Goal: Complete application form

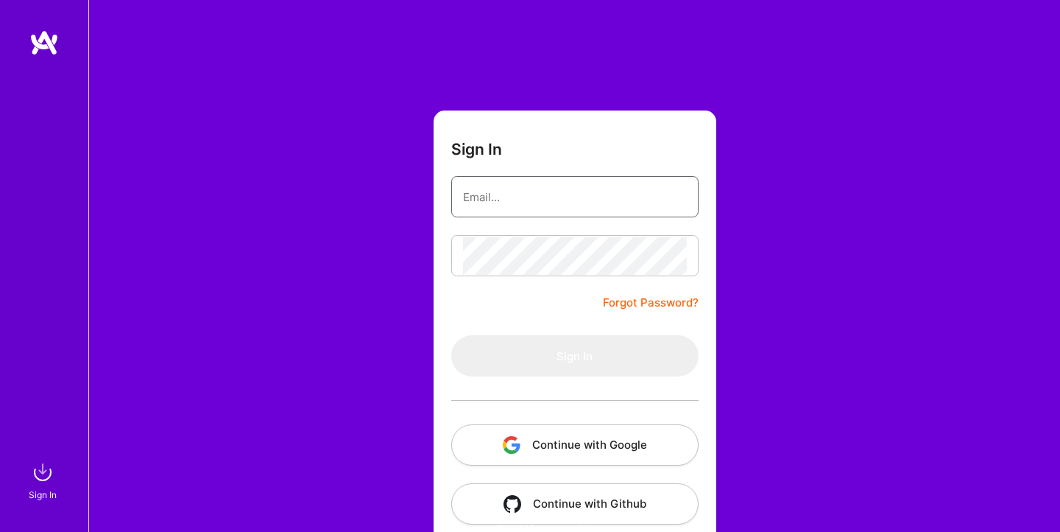
click at [549, 198] on input "email" at bounding box center [575, 197] width 224 height 38
click at [684, 196] on keeper-lock "Open Keeper Popup" at bounding box center [677, 197] width 18 height 18
type input "choksitejas87@gmail.com"
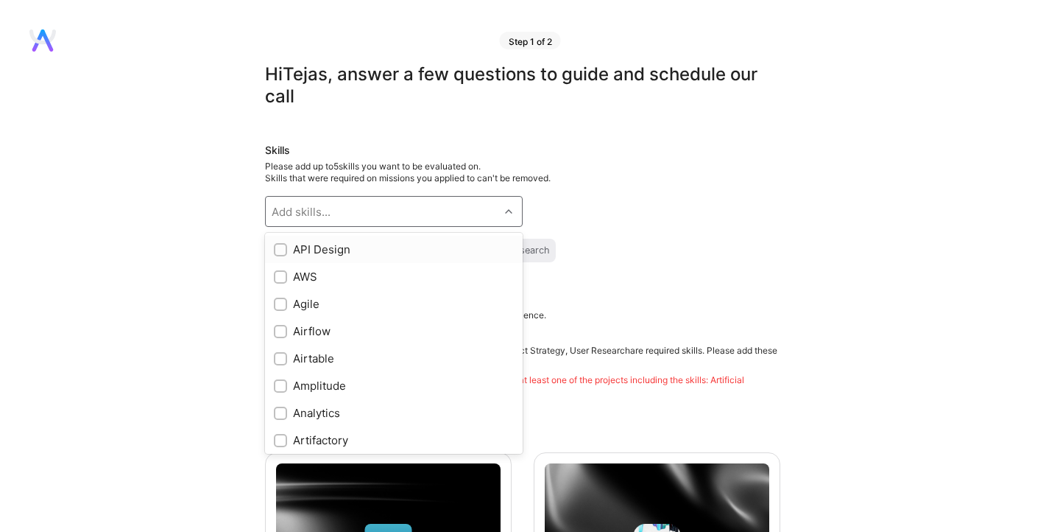
click at [400, 208] on div "Add skills..." at bounding box center [382, 211] width 233 height 29
click at [624, 197] on div "Skills Please add up to 5 skills you want to be evaluated on. Skills that were …" at bounding box center [522, 202] width 515 height 119
click at [447, 207] on div "Add skills..." at bounding box center [382, 211] width 233 height 29
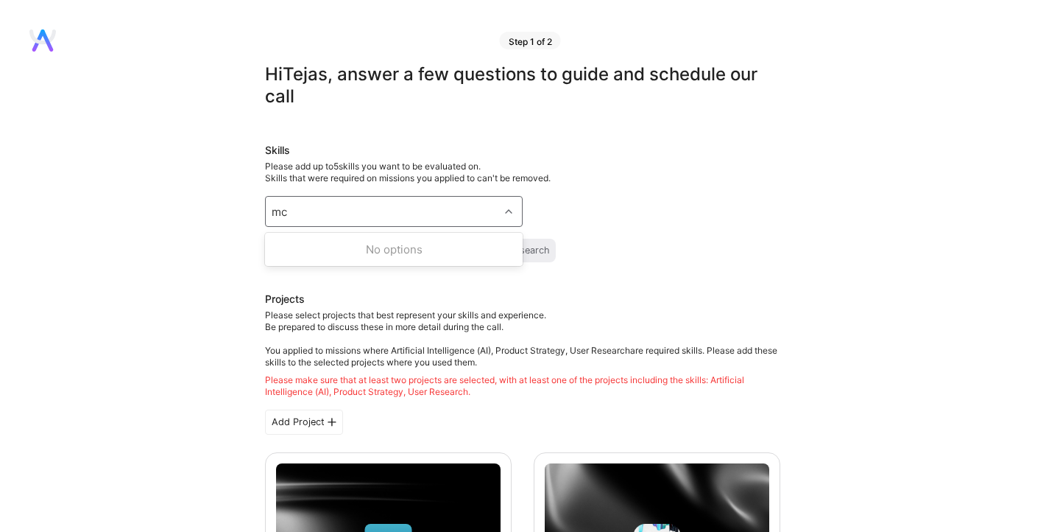
type input "m"
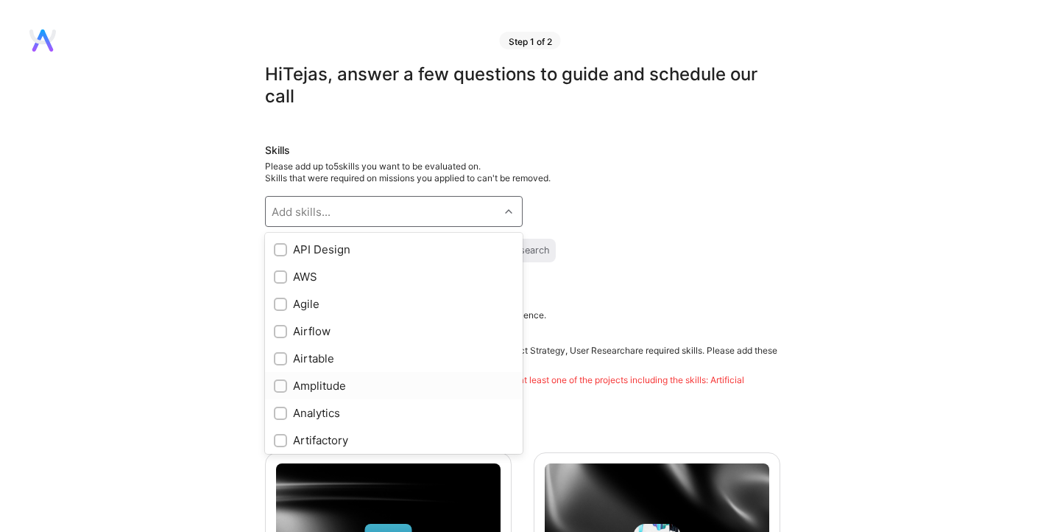
checkbox input "true"
click at [693, 208] on div "Skills Please add up to 5 skills you want to be evaluated on. Skills that were …" at bounding box center [522, 202] width 515 height 119
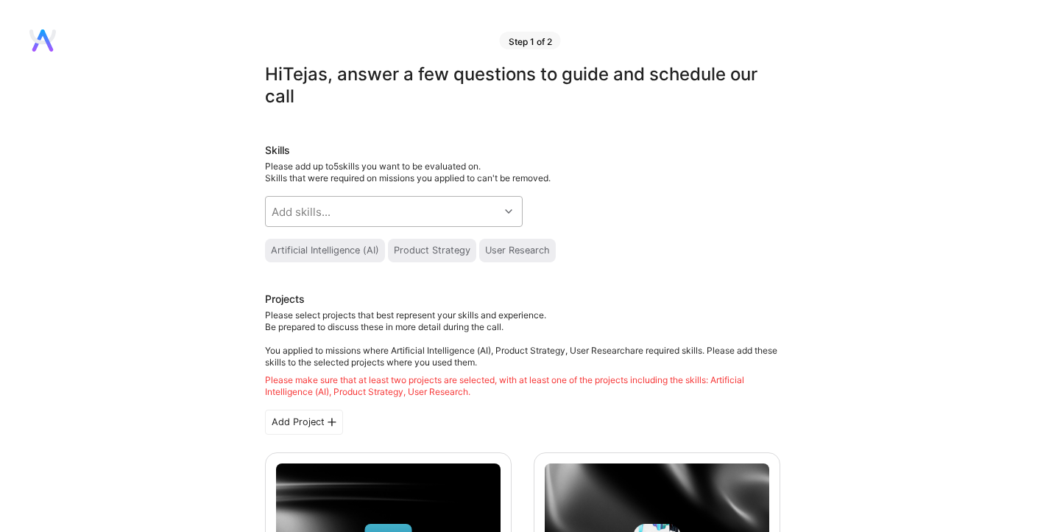
click at [406, 208] on div "Add skills..." at bounding box center [382, 211] width 233 height 29
type input "mach"
checkbox input "true"
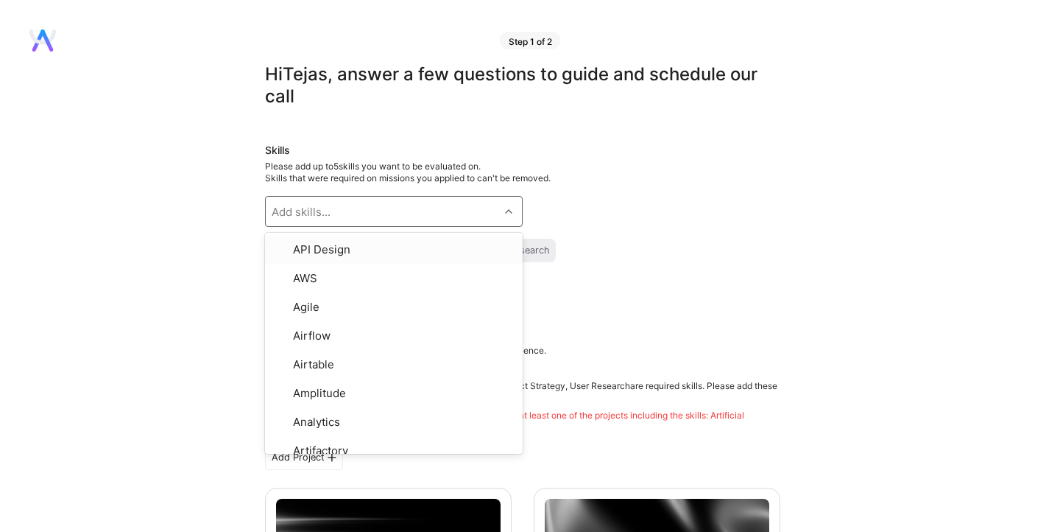
click at [654, 222] on div "Skills Please add up to 5 skills you want to be evaluated on. Skills that were …" at bounding box center [522, 220] width 515 height 155
click at [435, 208] on div "Add skills..." at bounding box center [382, 211] width 233 height 29
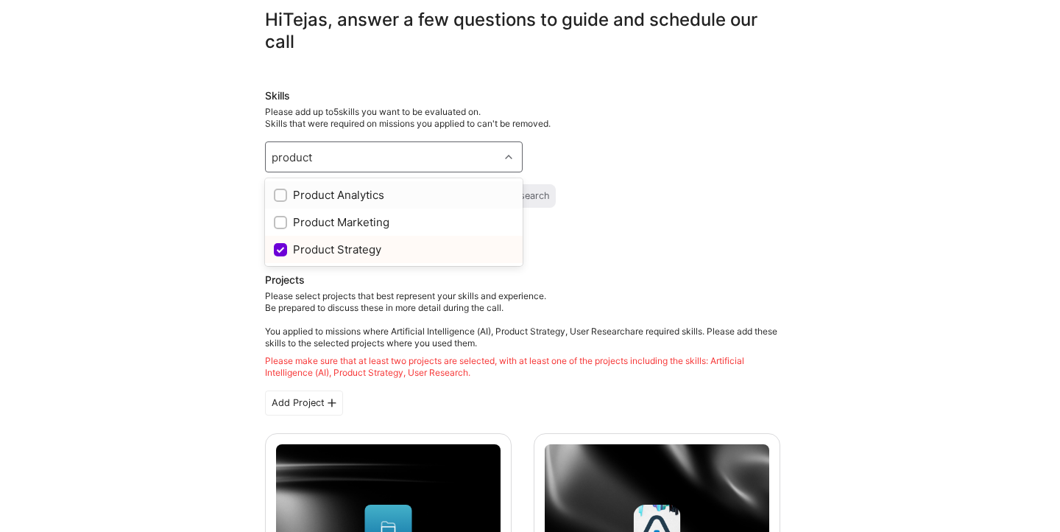
scroll to position [57, 0]
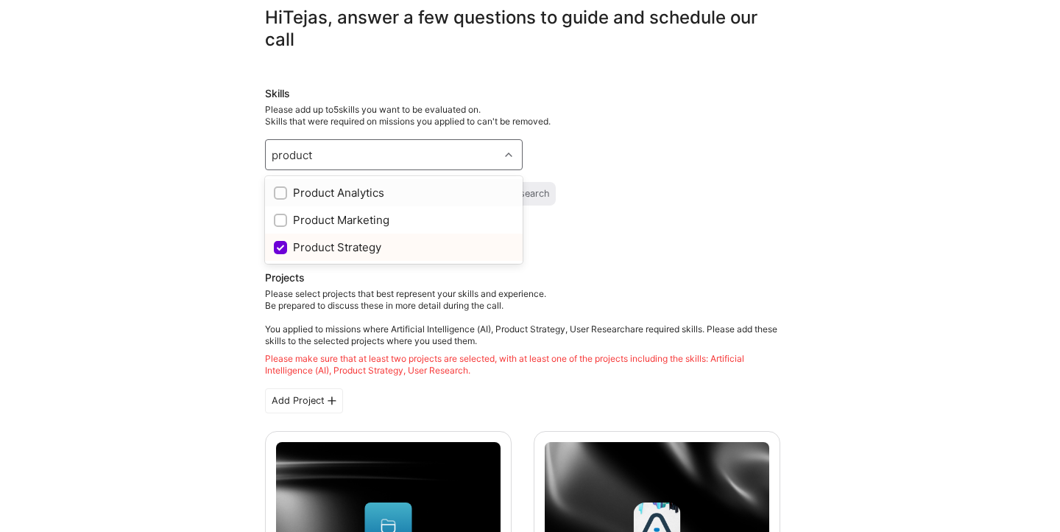
type input "product"
click at [602, 230] on div "Machine Learning" at bounding box center [522, 229] width 515 height 24
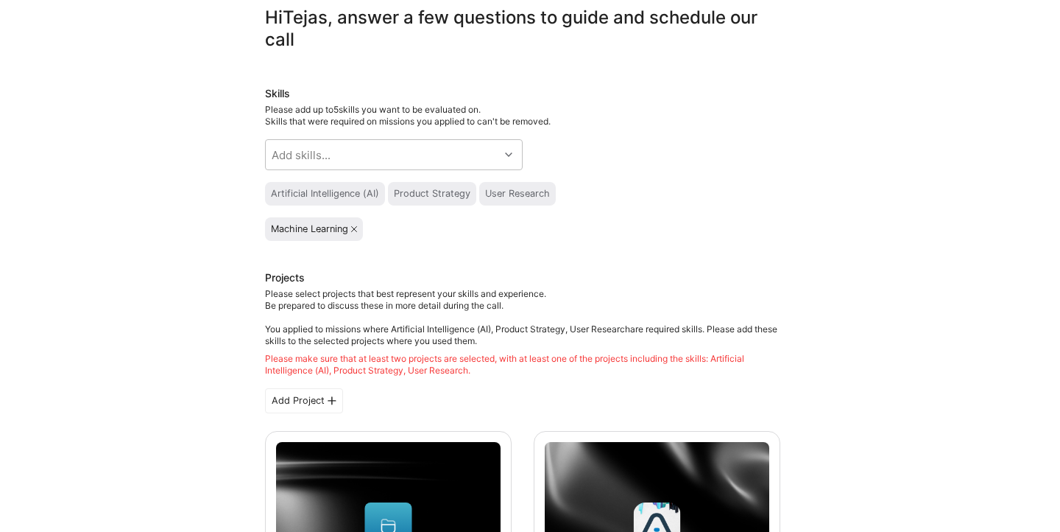
click at [417, 127] on div "Skills Please add up to 5 skills you want to be evaluated on. Skills that were …" at bounding box center [522, 163] width 515 height 155
click at [417, 153] on div "Add skills..." at bounding box center [382, 154] width 233 height 29
type input "pro"
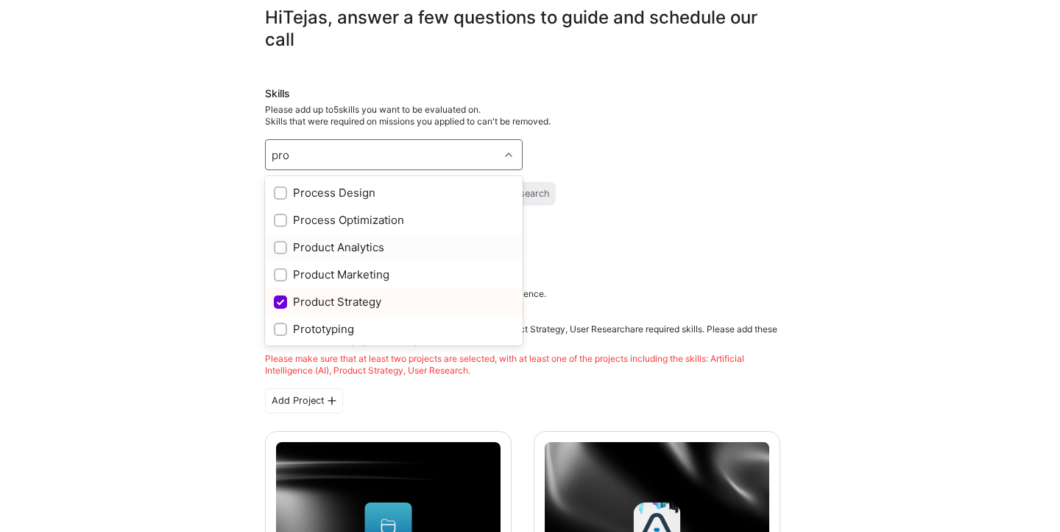
click at [280, 244] on input "checkbox" at bounding box center [282, 248] width 10 height 10
checkbox input "true"
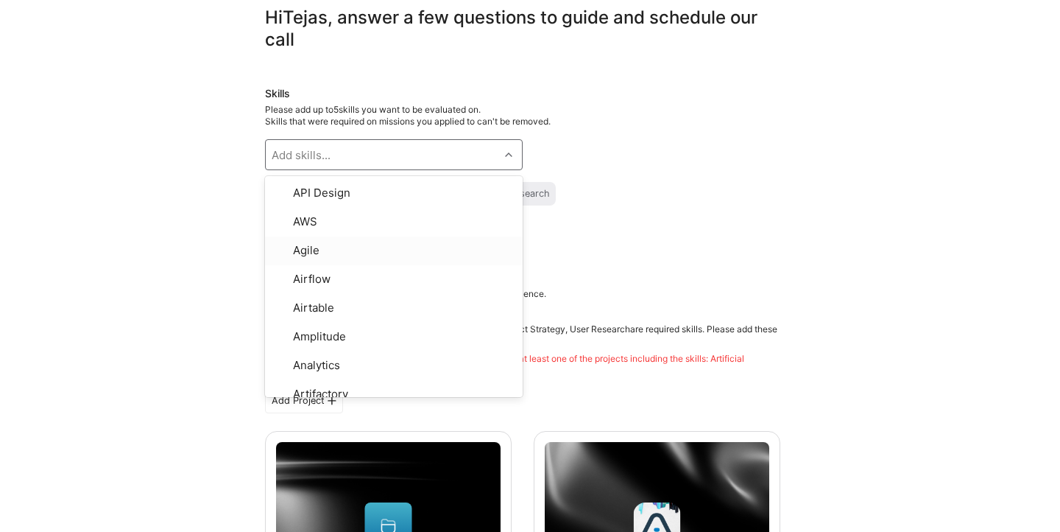
click at [774, 270] on h3 "Projects" at bounding box center [522, 279] width 515 height 18
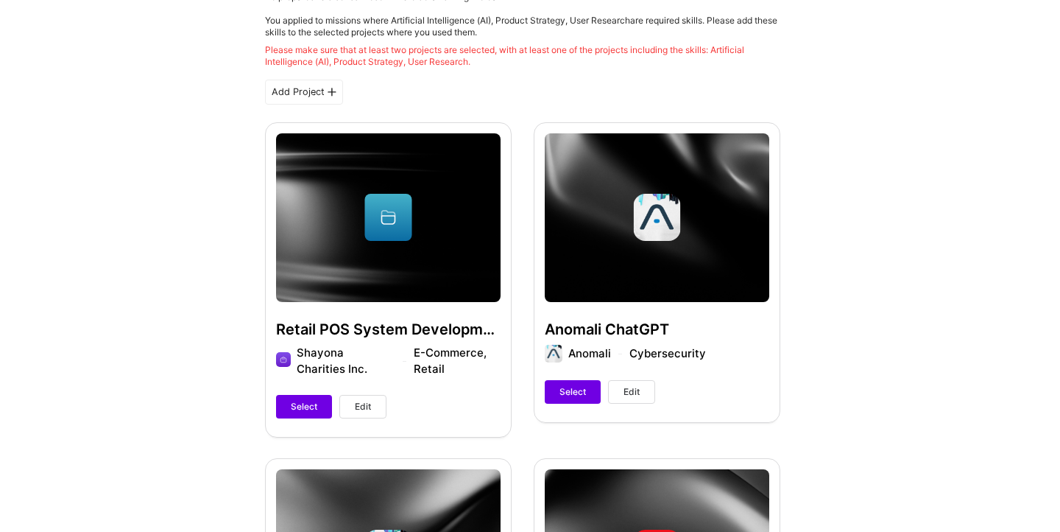
scroll to position [381, 0]
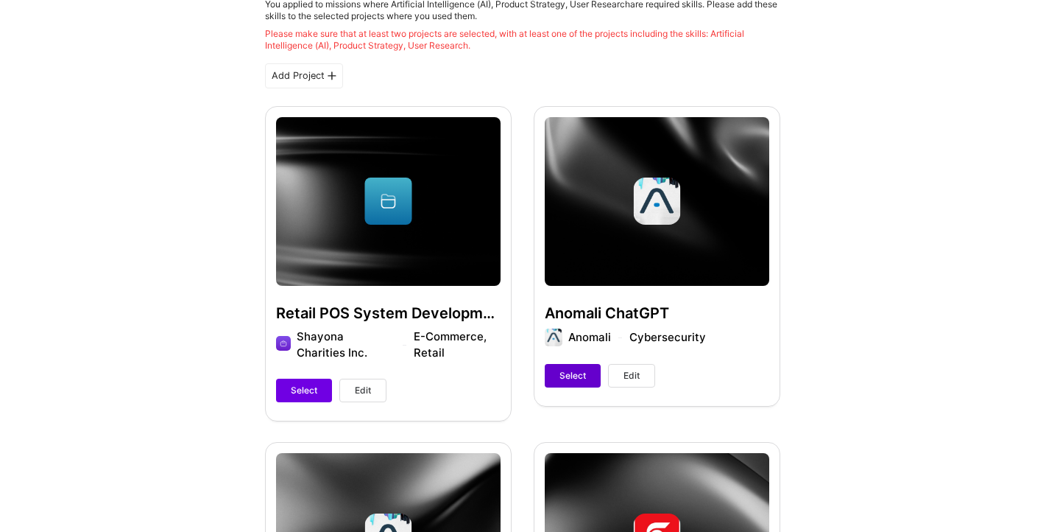
click at [567, 371] on span "Select" at bounding box center [573, 375] width 27 height 13
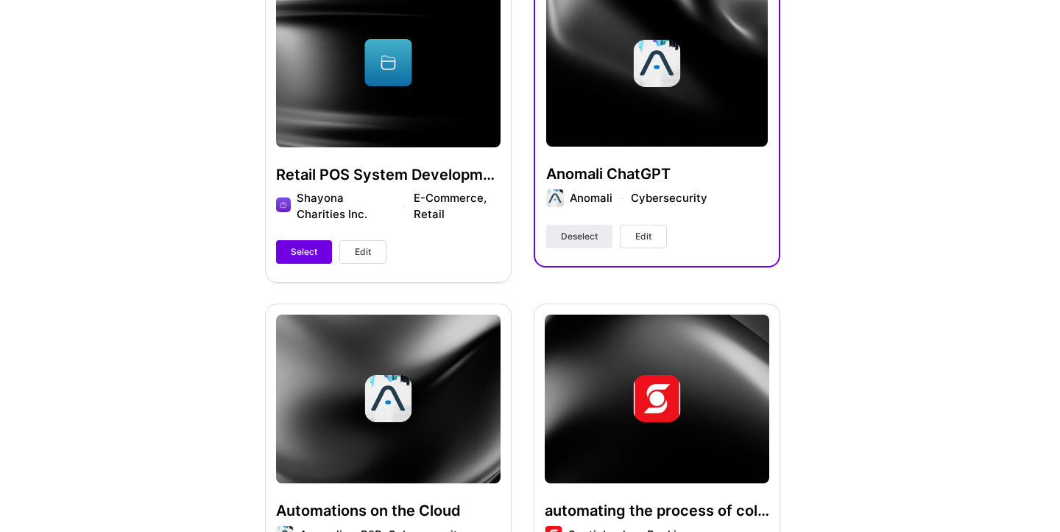
scroll to position [642, 0]
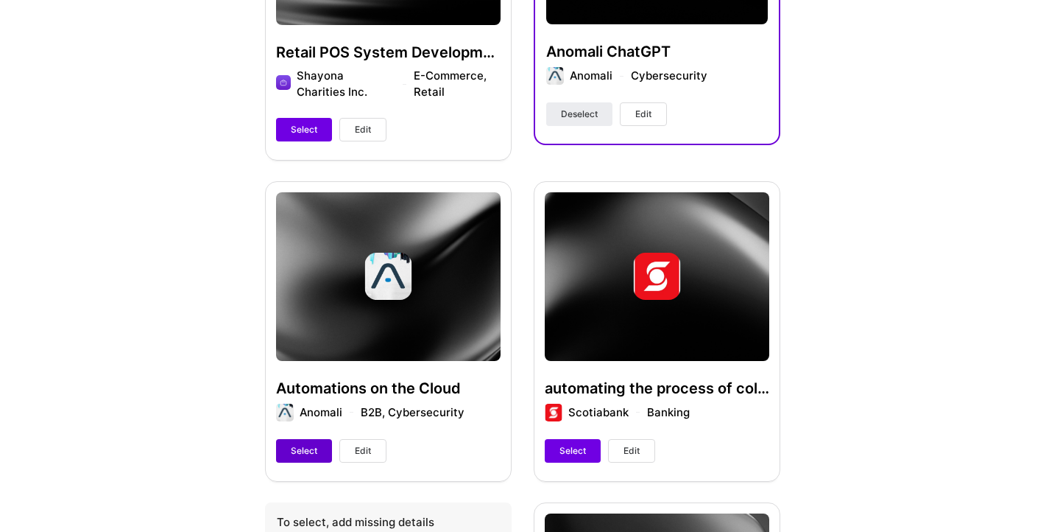
click at [302, 451] on span "Select" at bounding box center [304, 450] width 27 height 13
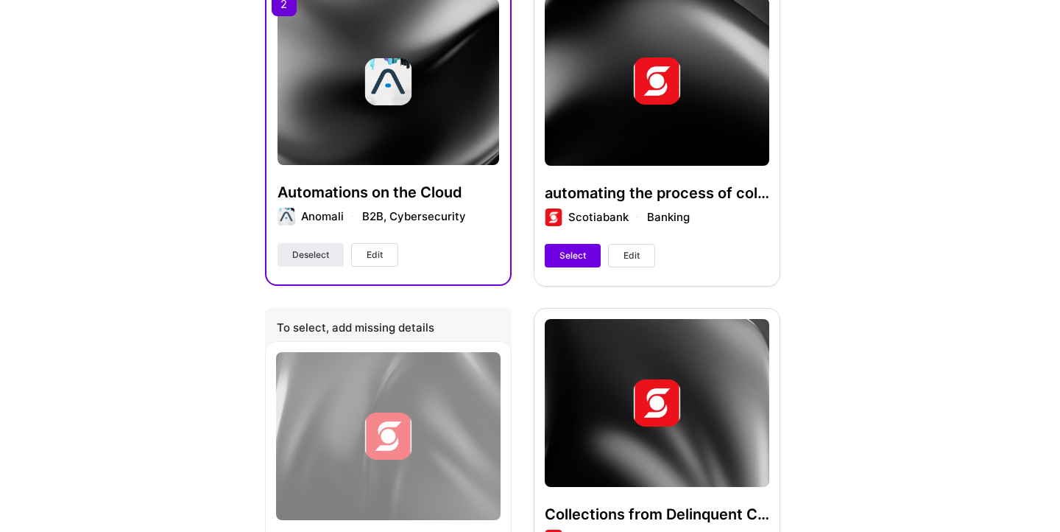
scroll to position [830, 0]
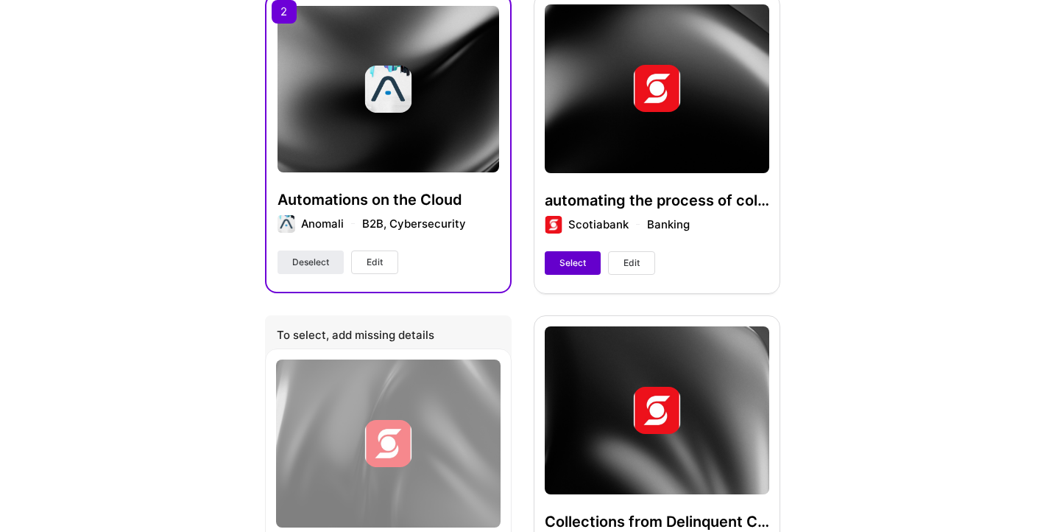
click at [564, 262] on span "Select" at bounding box center [573, 262] width 27 height 13
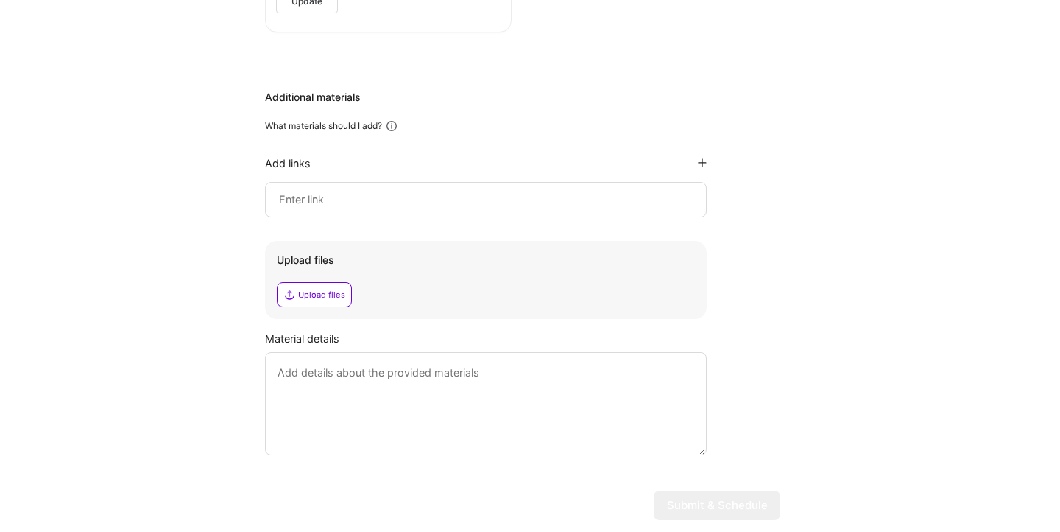
scroll to position [2218, 0]
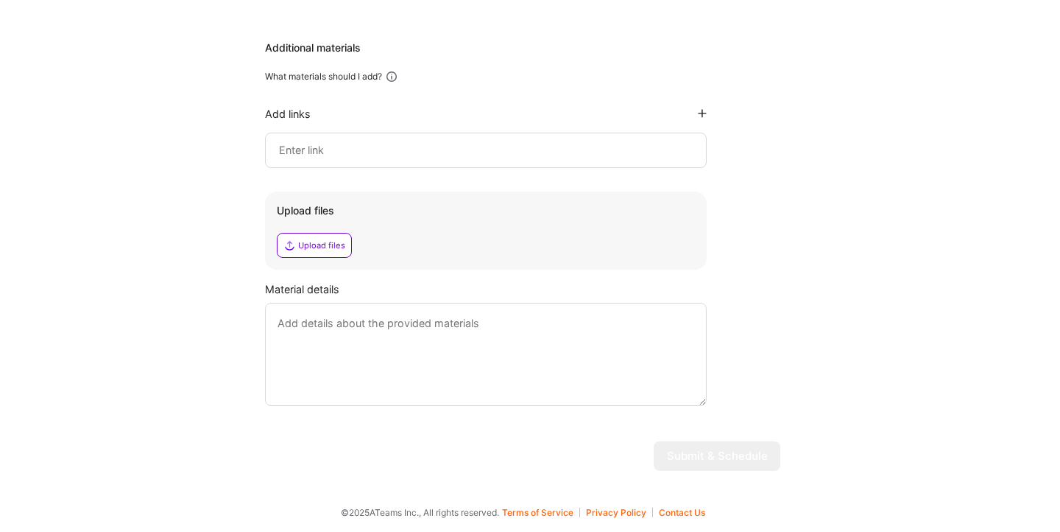
click at [314, 243] on div "Upload files" at bounding box center [321, 245] width 47 height 12
click at [474, 151] on input at bounding box center [486, 150] width 417 height 18
click at [451, 150] on input at bounding box center [486, 150] width 417 height 18
paste input "[URL][DOMAIN_NAME]"
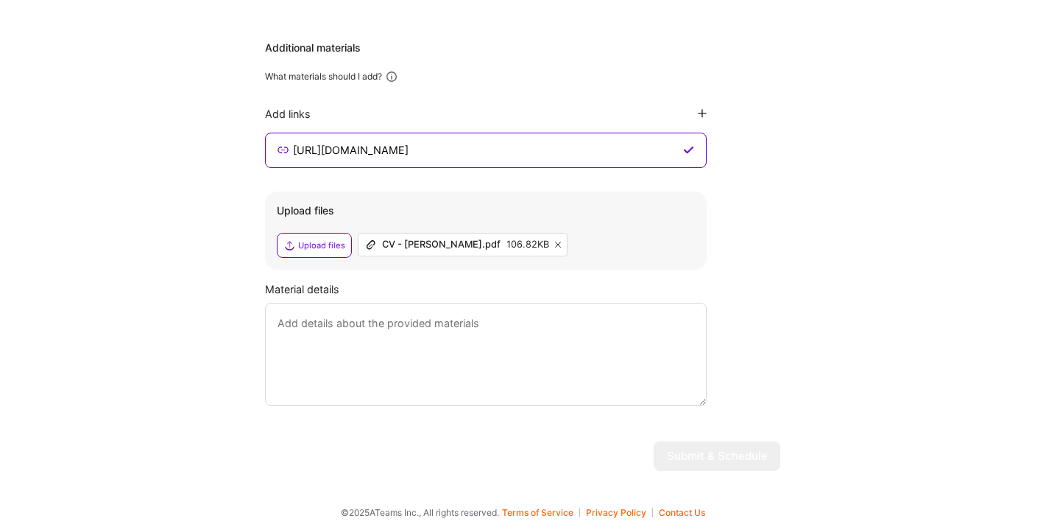
type input "[URL][DOMAIN_NAME]"
click at [429, 353] on textarea at bounding box center [486, 354] width 442 height 103
click at [496, 364] on textarea "To enrich screen reader interactions, please activate Accessibility in Grammarl…" at bounding box center [486, 354] width 442 height 103
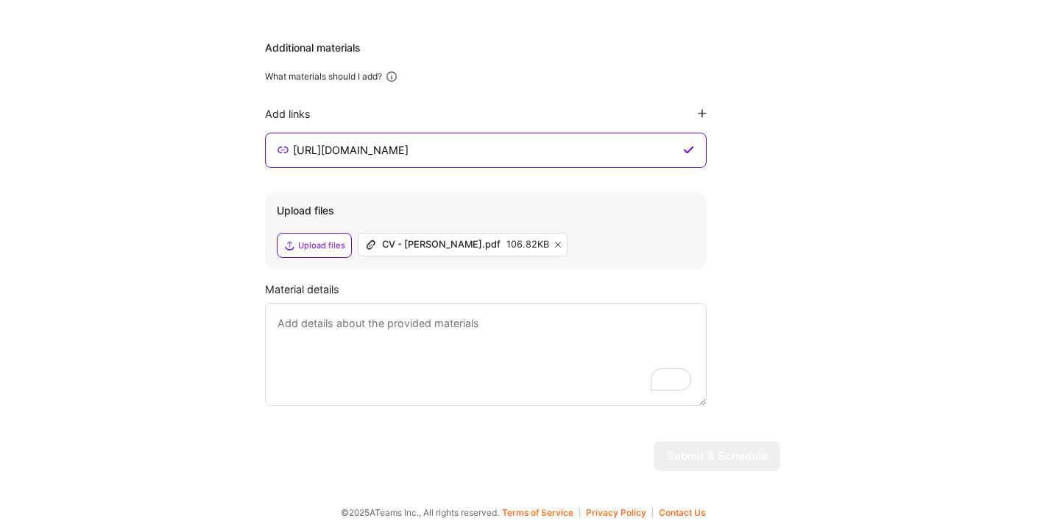
paste textarea "Experience Summary I am a Product Leadership and Management professional with a…"
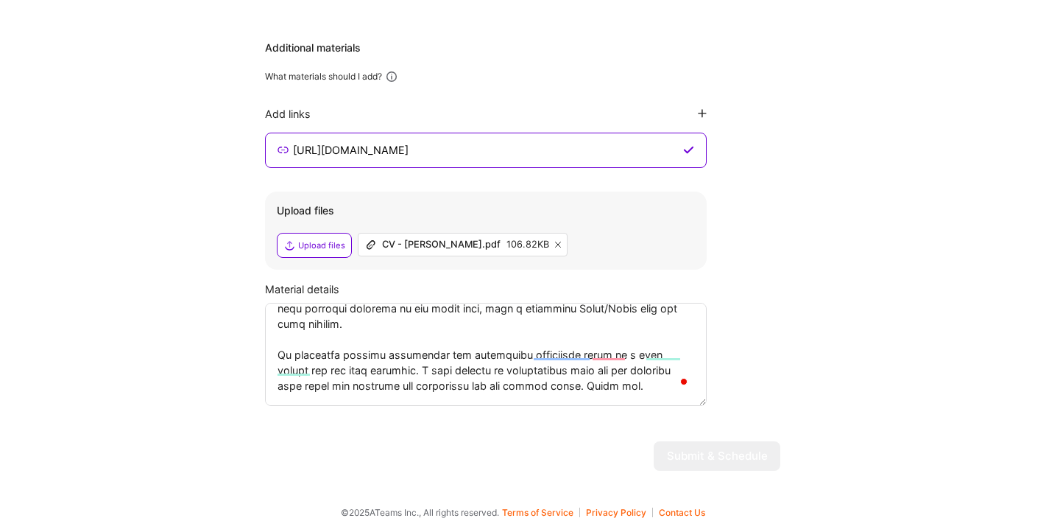
scroll to position [571, 0]
drag, startPoint x: 344, startPoint y: 373, endPoint x: 403, endPoint y: 373, distance: 58.9
click at [403, 373] on textarea "To enrich screen reader interactions, please activate Accessibility in Grammarl…" at bounding box center [486, 354] width 442 height 103
click at [398, 371] on textarea "To enrich screen reader interactions, please activate Accessibility in Grammarl…" at bounding box center [486, 354] width 442 height 103
type textarea "Experience Summary I am a Product Leadership and Management professional with a…"
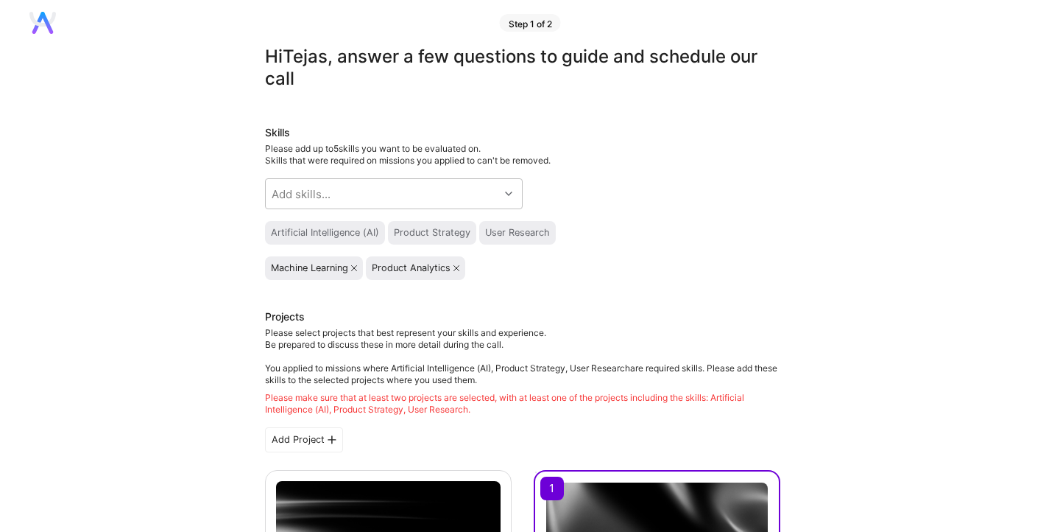
scroll to position [0, 0]
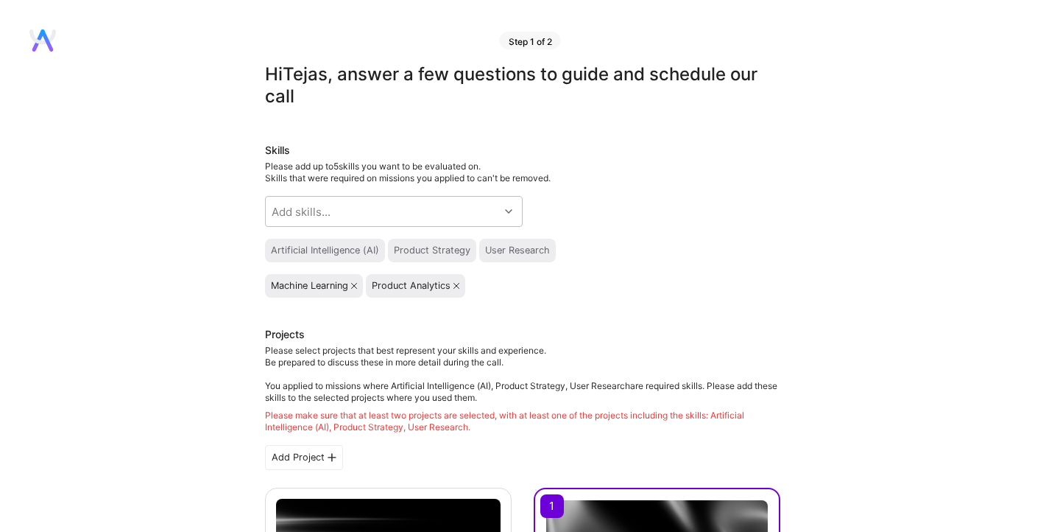
click at [537, 43] on div "Step 1 of 2" at bounding box center [530, 41] width 61 height 18
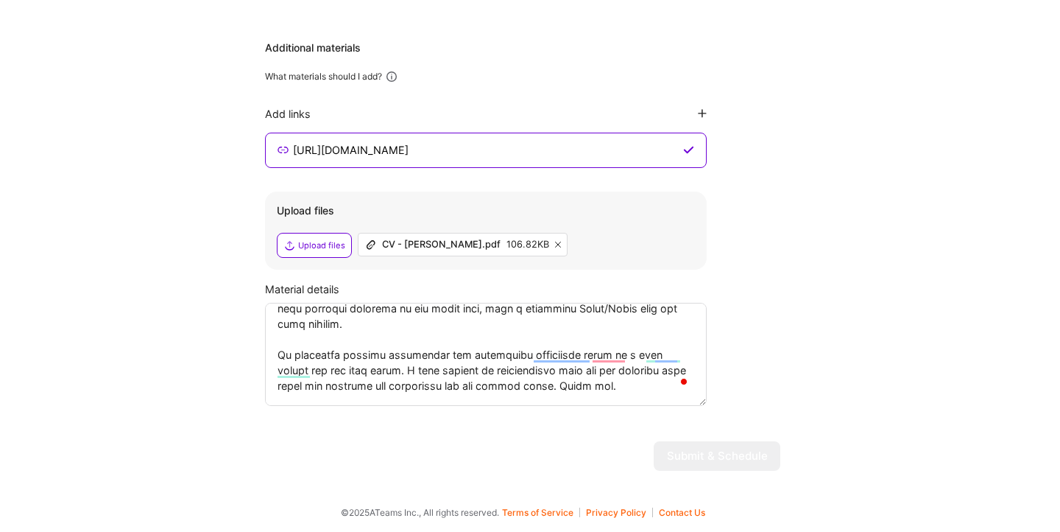
scroll to position [2217, 0]
